Goal: Task Accomplishment & Management: Use online tool/utility

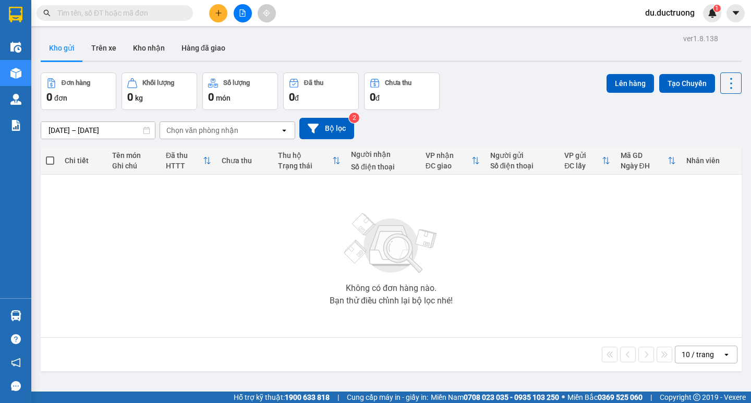
click at [217, 15] on icon "plus" at bounding box center [218, 12] width 7 height 7
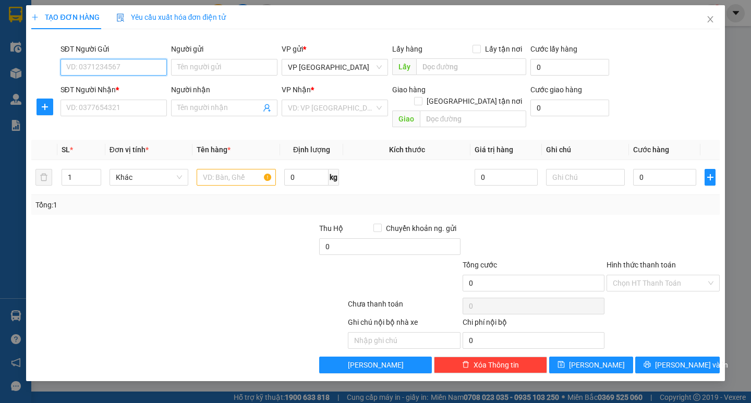
click at [105, 66] on input "SĐT Người Gửi" at bounding box center [114, 67] width 106 height 17
click at [225, 169] on input "text" at bounding box center [236, 177] width 79 height 17
type input "5 bao bột bả"
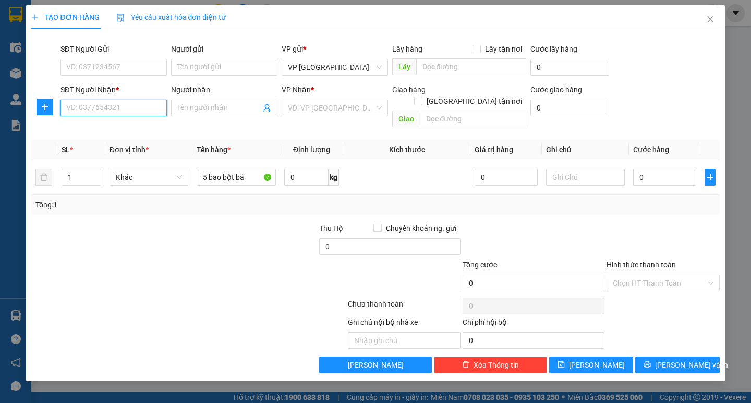
click at [116, 105] on input "SĐT Người Nhận *" at bounding box center [114, 108] width 106 height 17
click at [118, 109] on input "SĐT Người Nhận *" at bounding box center [114, 108] width 106 height 17
click at [120, 125] on div "0332118678 - anh khuê" at bounding box center [114, 128] width 94 height 11
type input "0332118678"
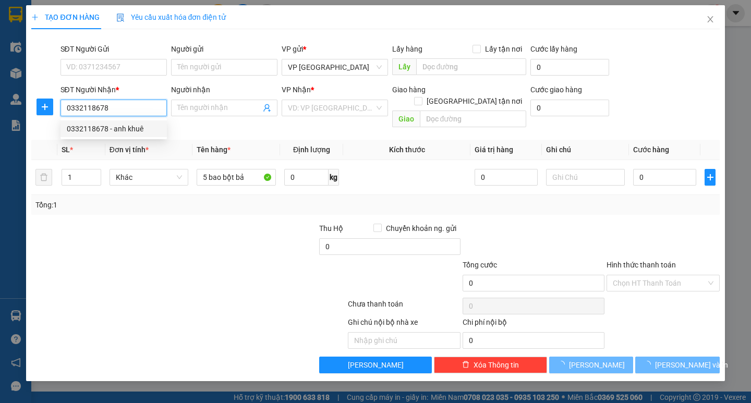
type input "anh khuê"
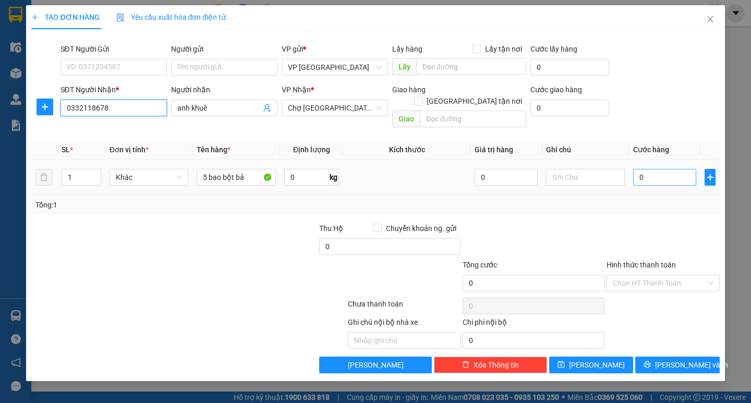
type input "0332118678"
click at [651, 169] on input "0" at bounding box center [664, 177] width 63 height 17
type input "001"
type input "1"
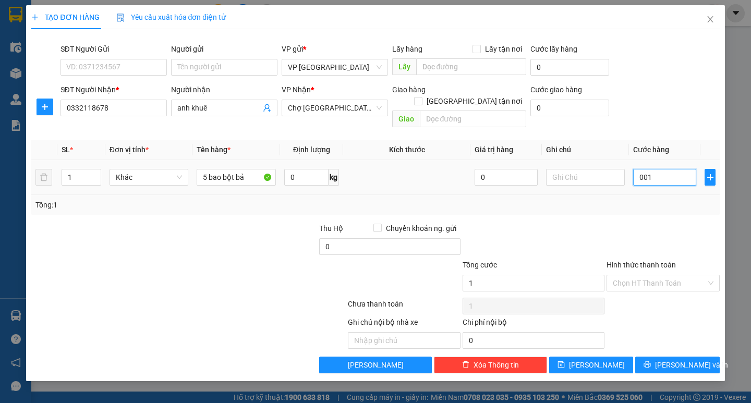
type input "0.012"
type input "12"
type input "00.120"
type input "120"
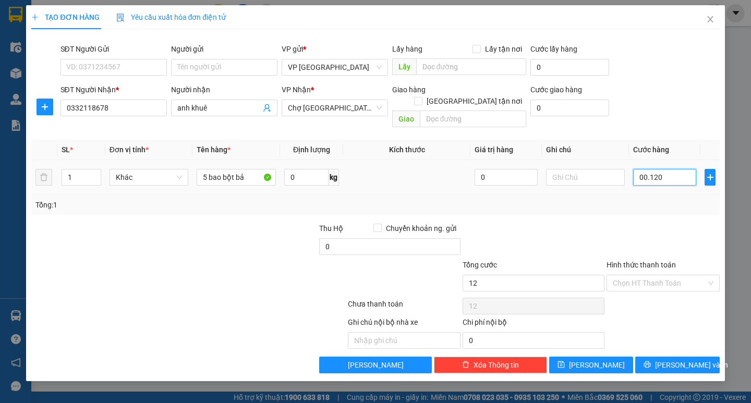
type input "120"
click at [641, 199] on div "Tổng: 1" at bounding box center [375, 204] width 680 height 11
type input "120.000"
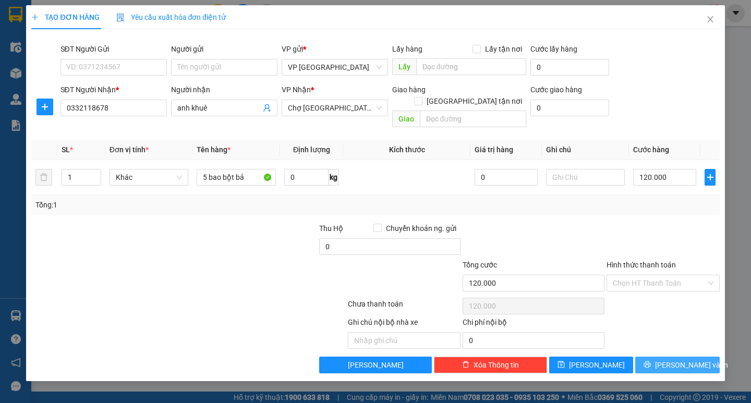
click at [685, 360] on span "[PERSON_NAME] và In" at bounding box center [691, 365] width 73 height 11
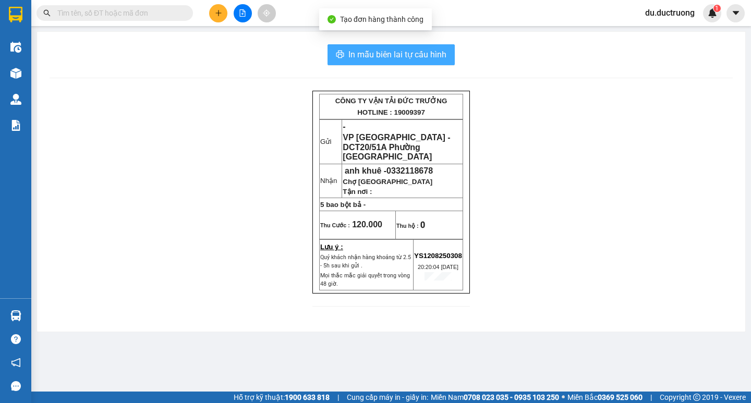
click at [407, 57] on span "In mẫu biên lai tự cấu hình" at bounding box center [398, 54] width 98 height 13
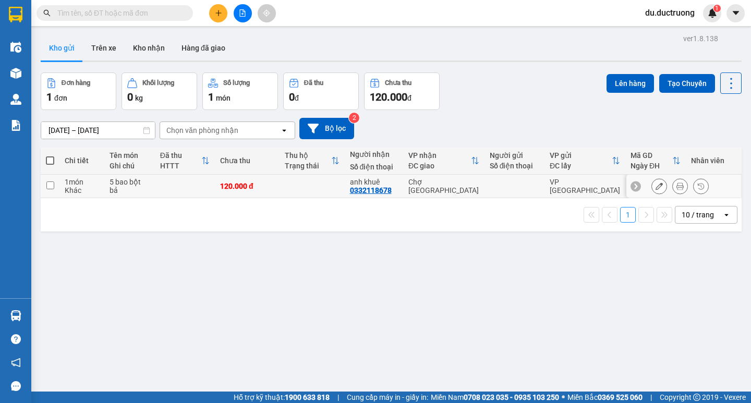
drag, startPoint x: 49, startPoint y: 186, endPoint x: 54, endPoint y: 186, distance: 5.2
click at [53, 186] on input "checkbox" at bounding box center [50, 186] width 8 height 8
checkbox input "true"
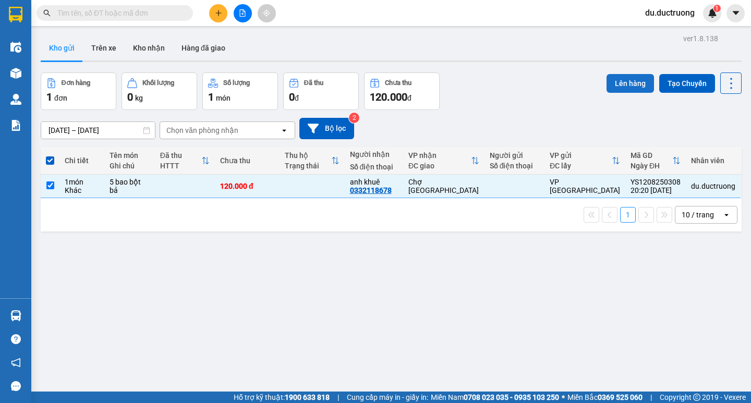
click at [620, 77] on button "Lên hàng" at bounding box center [630, 83] width 47 height 19
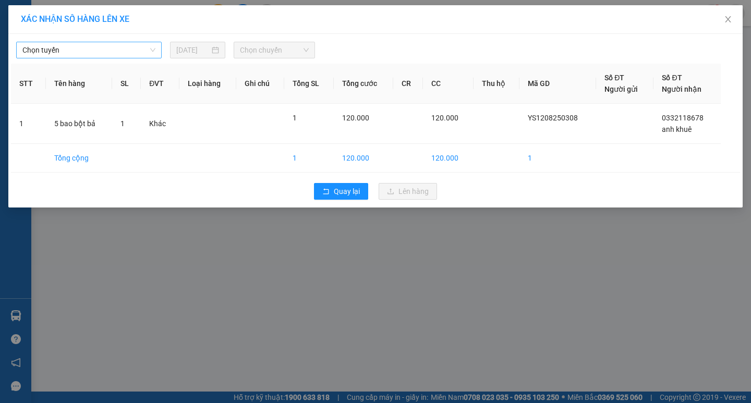
click at [144, 46] on span "Chọn tuyến" at bounding box center [88, 50] width 133 height 16
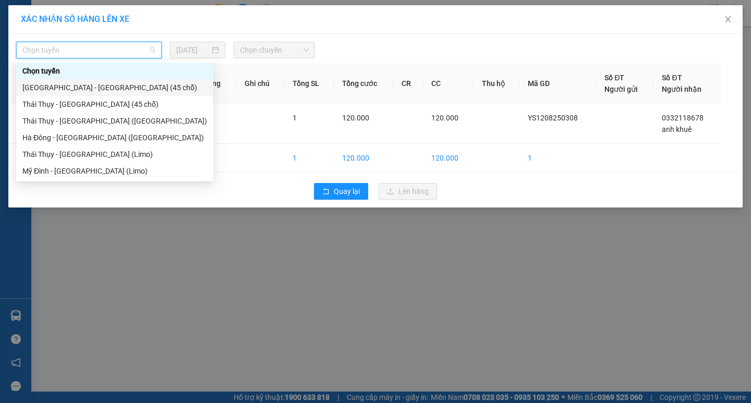
click at [85, 94] on div "[GEOGRAPHIC_DATA] - [GEOGRAPHIC_DATA] (45 chỗ)" at bounding box center [114, 87] width 197 height 17
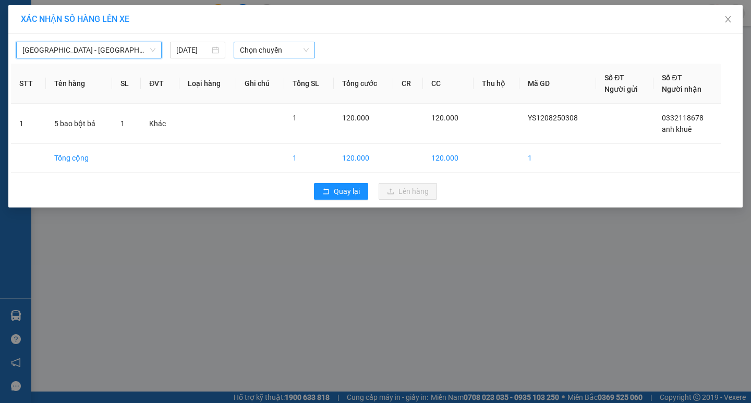
click at [292, 54] on span "Chọn chuyến" at bounding box center [274, 50] width 69 height 16
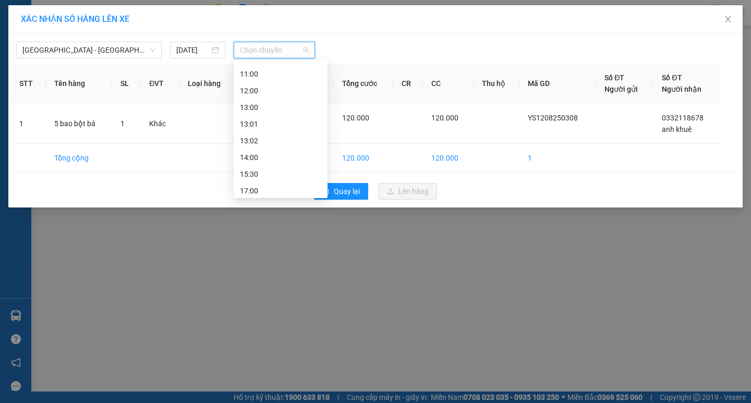
scroll to position [99, 0]
click at [260, 187] on div "17:00" at bounding box center [280, 189] width 81 height 11
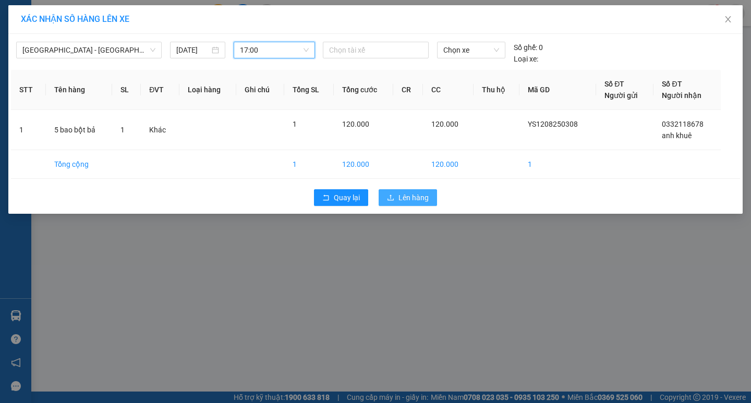
click at [408, 194] on span "Lên hàng" at bounding box center [414, 197] width 30 height 11
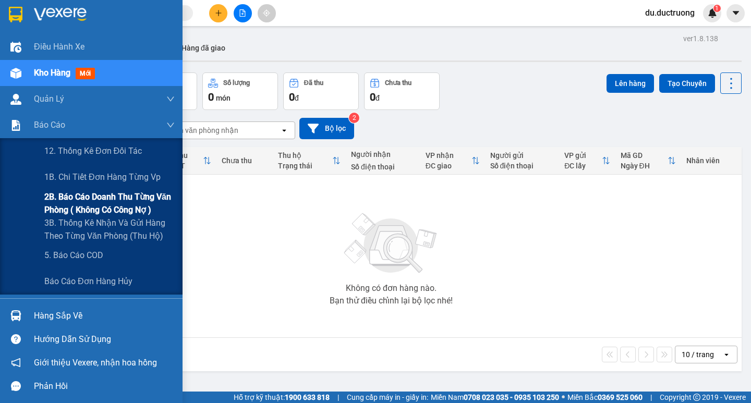
click at [88, 204] on span "2B. Báo cáo doanh thu từng văn phòng ( không có công nợ )" at bounding box center [109, 203] width 130 height 26
